Goal: Navigation & Orientation: Find specific page/section

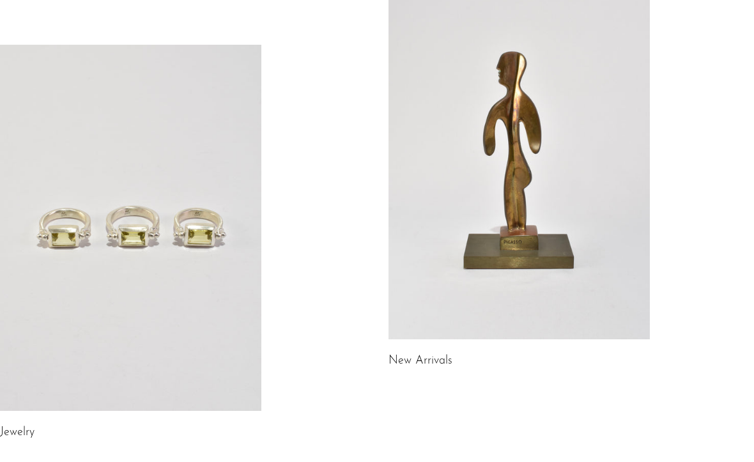
scroll to position [121, 0]
click at [595, 253] on link at bounding box center [519, 157] width 261 height 366
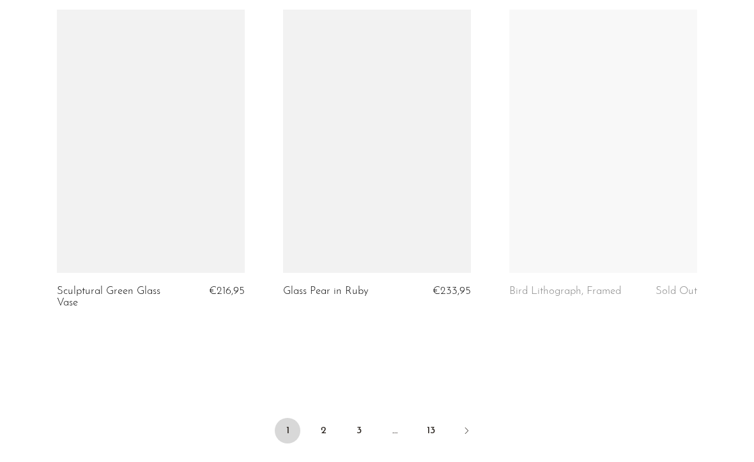
scroll to position [3707, 0]
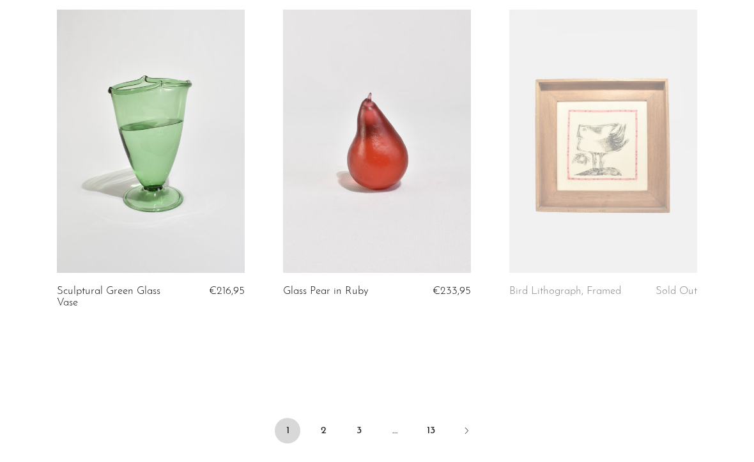
click at [323, 418] on link "2" at bounding box center [324, 431] width 26 height 26
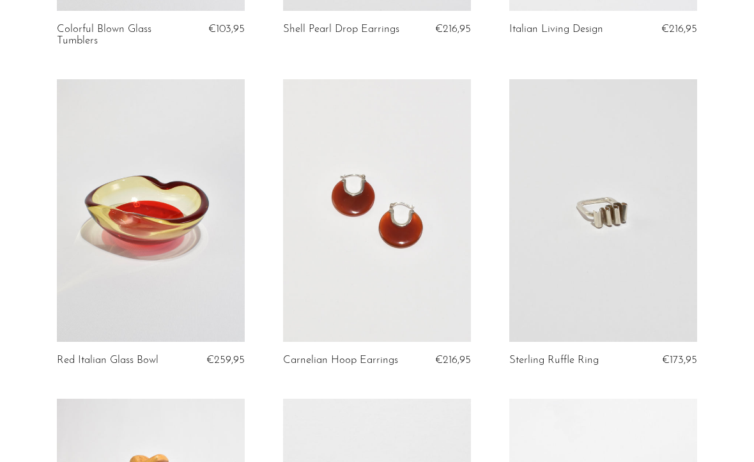
scroll to position [702, 0]
click at [411, 244] on link at bounding box center [377, 210] width 188 height 263
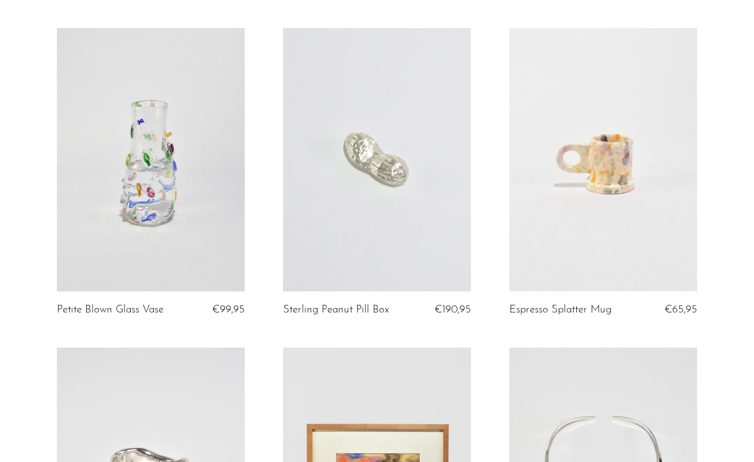
scroll to position [3048, 0]
click at [153, 202] on link at bounding box center [151, 160] width 188 height 263
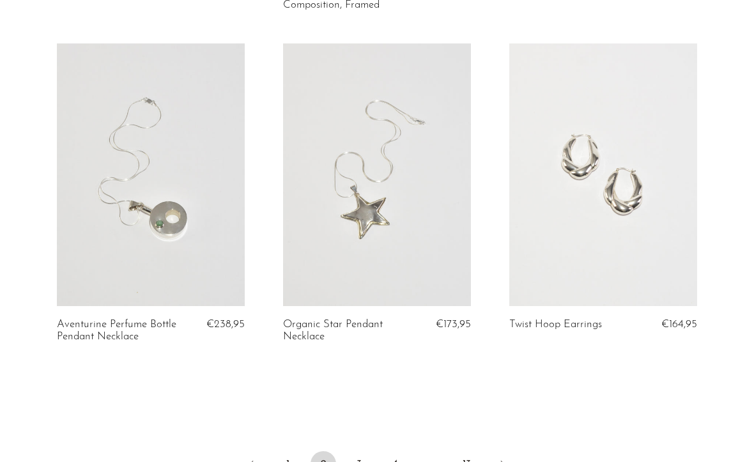
scroll to position [3687, 0]
click at [359, 455] on link "3" at bounding box center [360, 462] width 26 height 26
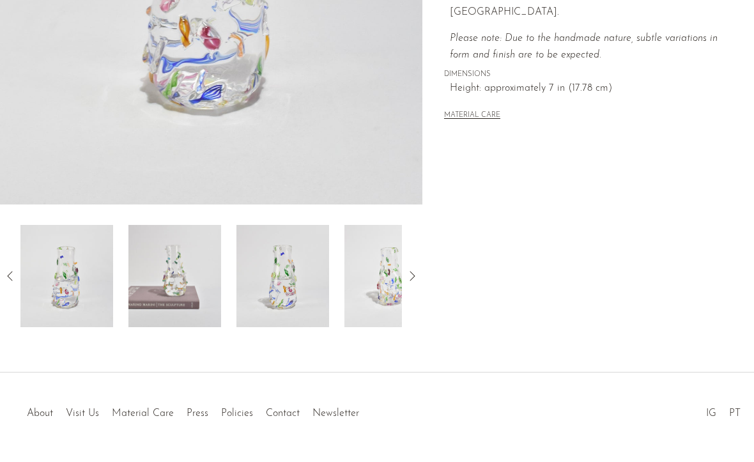
scroll to position [333, 0]
click at [417, 281] on icon at bounding box center [412, 276] width 15 height 15
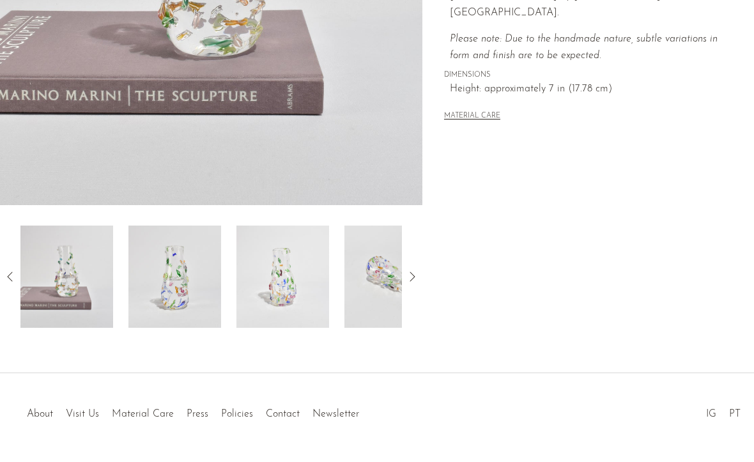
click at [416, 275] on icon at bounding box center [412, 276] width 15 height 15
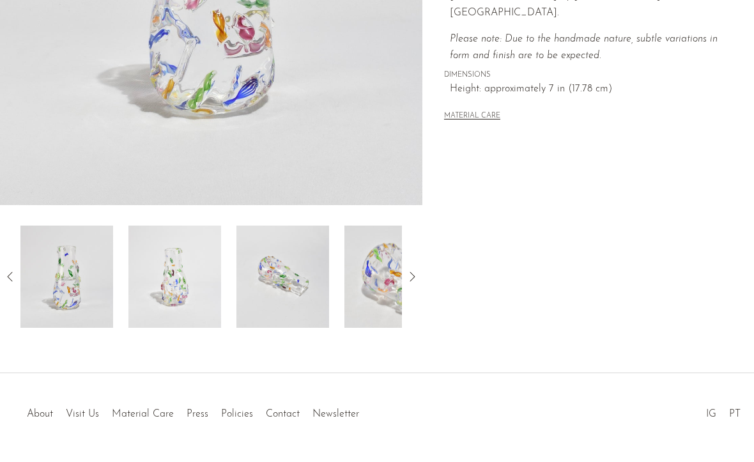
click at [413, 271] on icon at bounding box center [412, 276] width 15 height 15
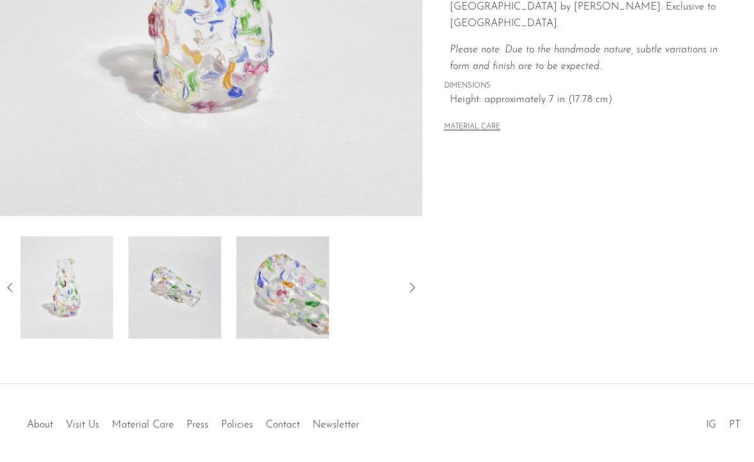
scroll to position [336, 0]
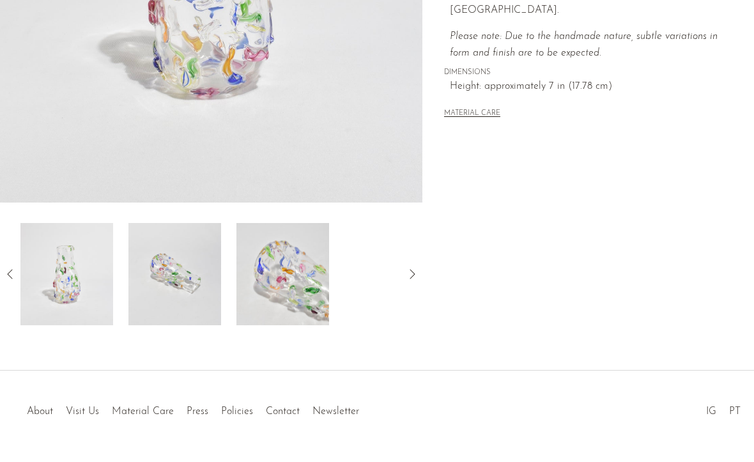
click at [410, 276] on icon at bounding box center [412, 274] width 15 height 15
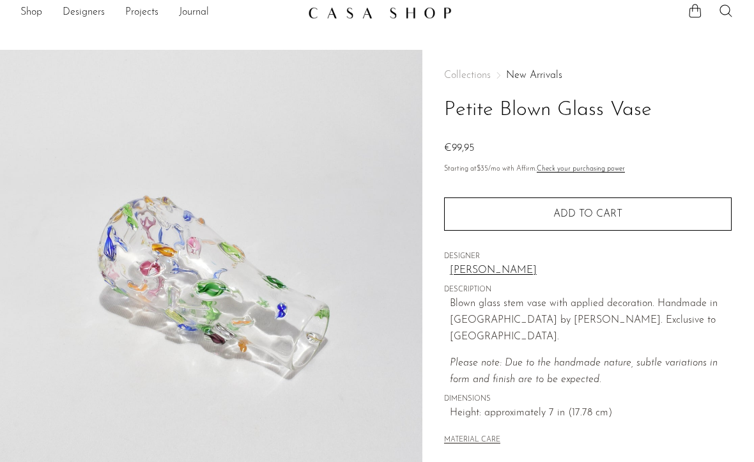
scroll to position [0, 0]
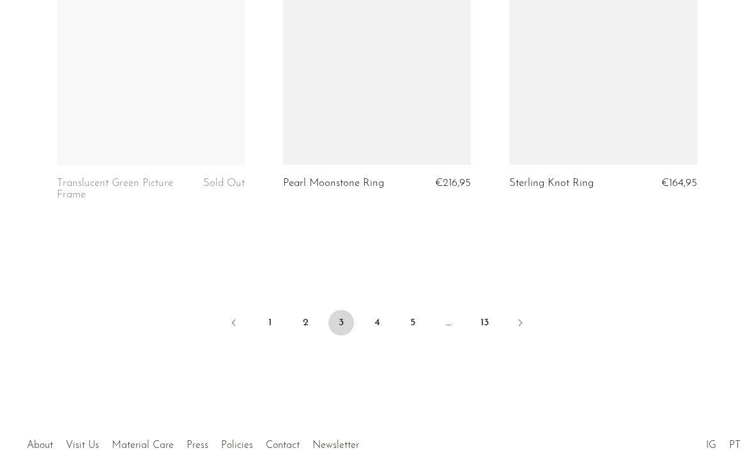
scroll to position [3850, 0]
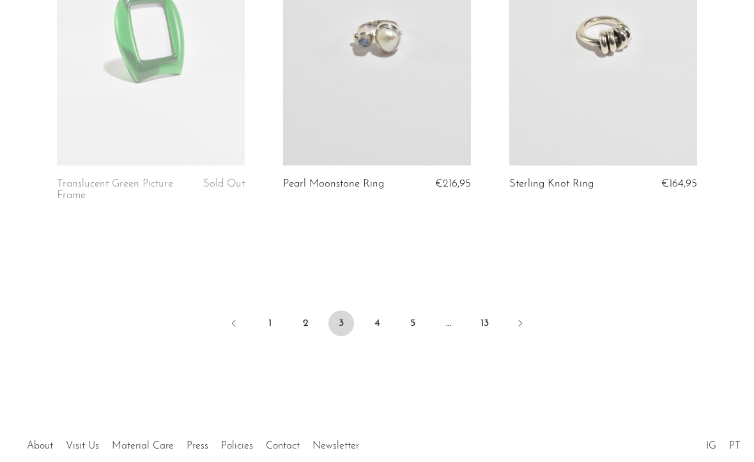
click at [378, 311] on link "4" at bounding box center [377, 324] width 26 height 26
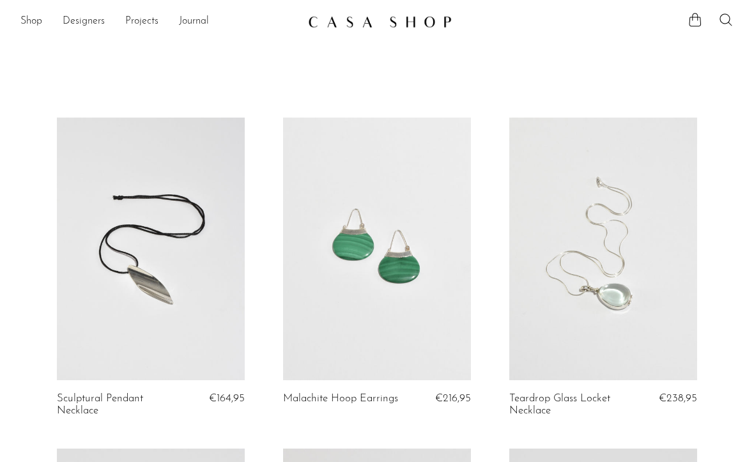
click at [38, 24] on link "Shop" at bounding box center [31, 21] width 22 height 17
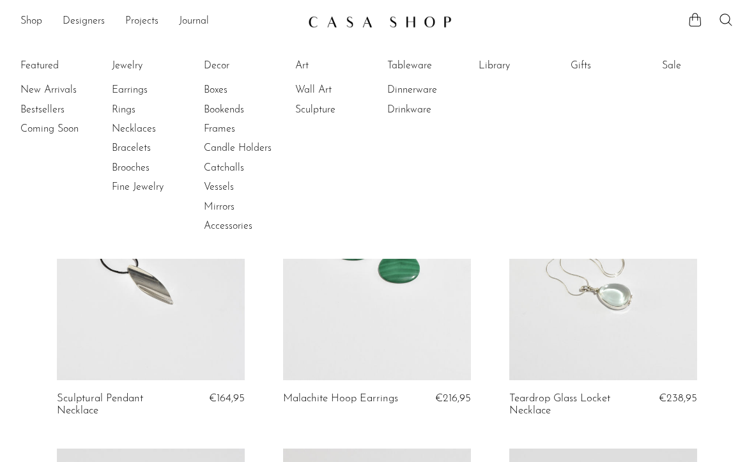
click at [498, 70] on link "Library" at bounding box center [527, 66] width 96 height 14
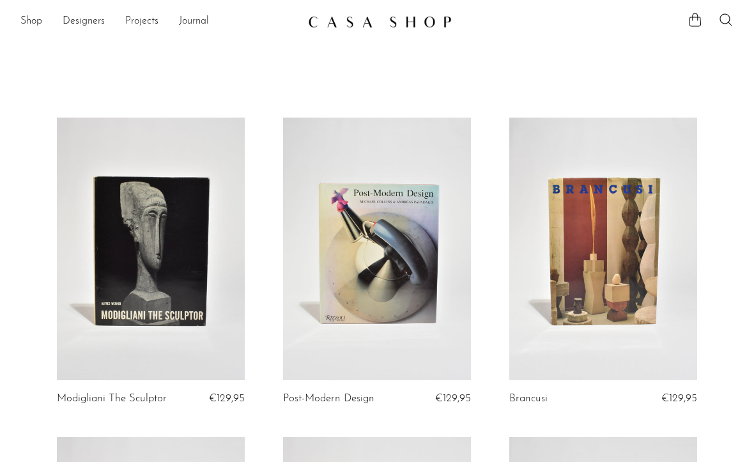
click at [36, 24] on link "Shop" at bounding box center [31, 21] width 22 height 17
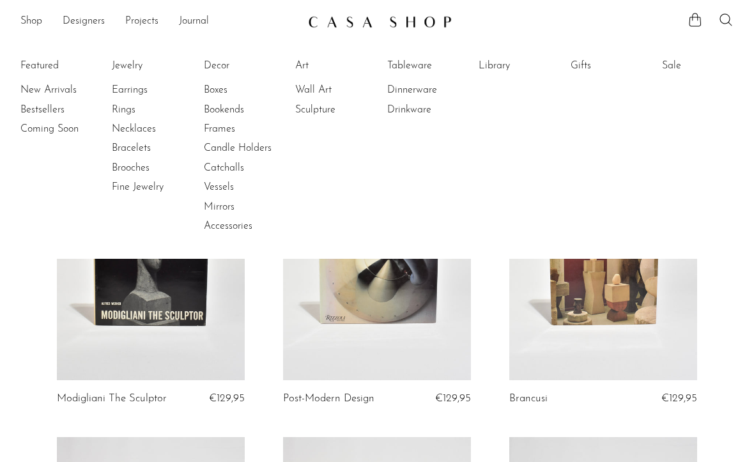
click at [229, 205] on link "Mirrors" at bounding box center [252, 207] width 96 height 14
